Goal: Information Seeking & Learning: Learn about a topic

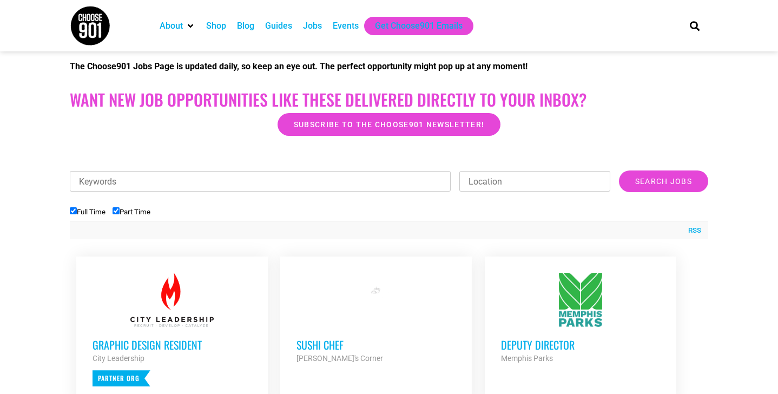
scroll to position [249, 0]
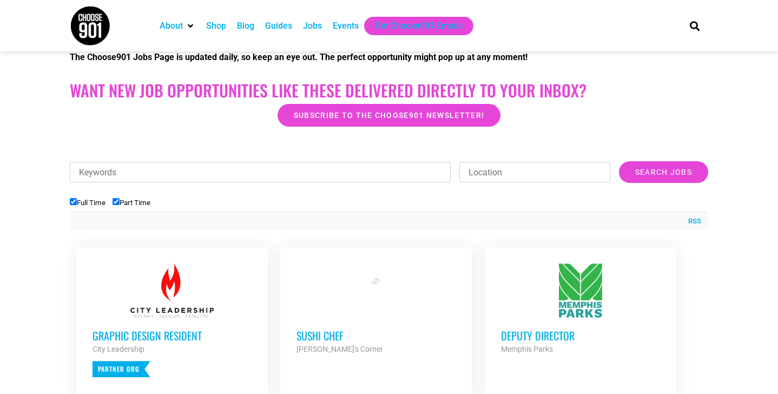
click at [117, 199] on input "Part Time" at bounding box center [115, 201] width 7 height 7
checkbox input "false"
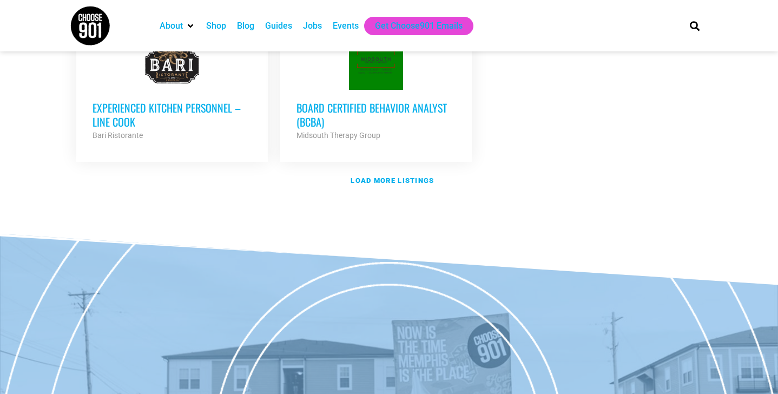
scroll to position [1379, 0]
click at [369, 176] on strong "Load more listings" at bounding box center [391, 180] width 83 height 8
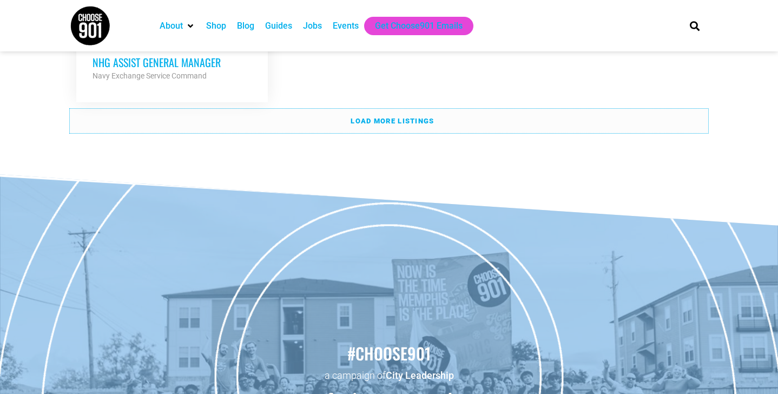
scroll to position [2527, 0]
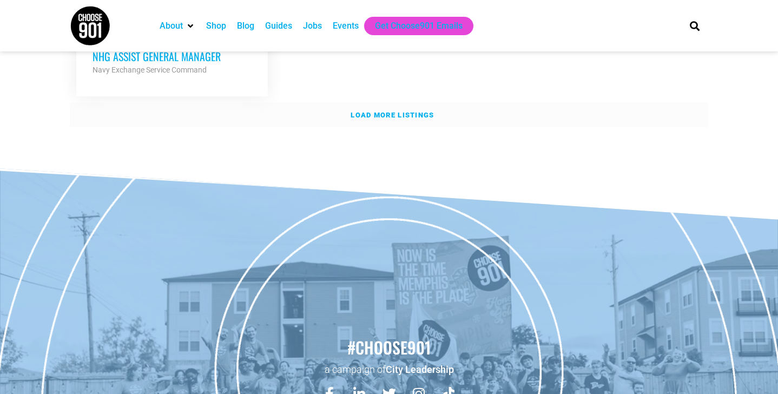
click at [366, 111] on strong "Load more listings" at bounding box center [391, 115] width 83 height 8
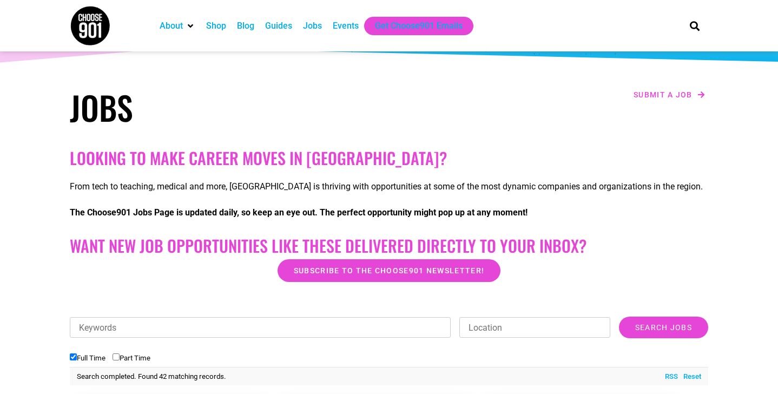
scroll to position [0, 0]
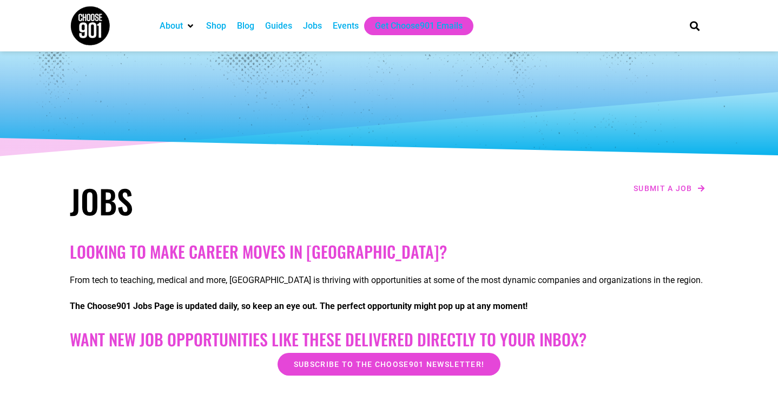
click at [311, 22] on div "Jobs" at bounding box center [312, 25] width 19 height 13
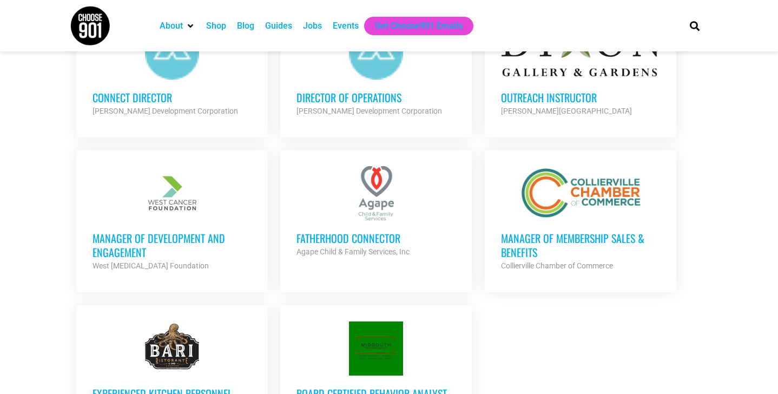
scroll to position [1132, 0]
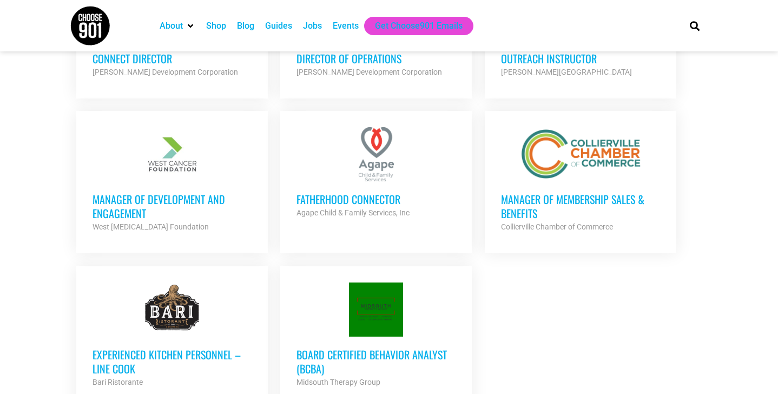
click at [507, 198] on h3 "Manager of Membership Sales & Benefits" at bounding box center [580, 206] width 159 height 28
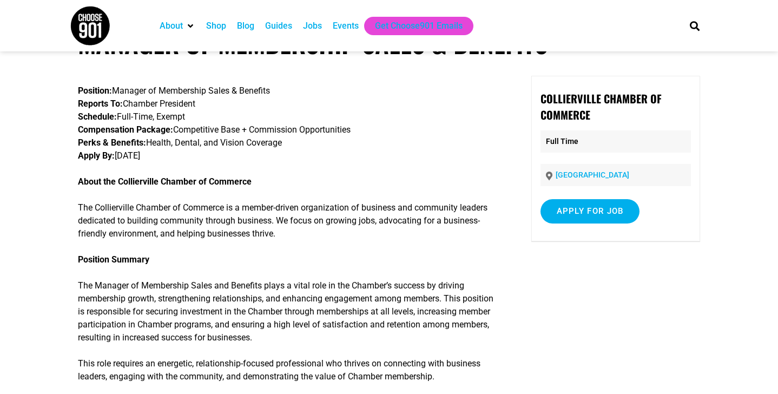
scroll to position [41, 0]
